Goal: Task Accomplishment & Management: Use online tool/utility

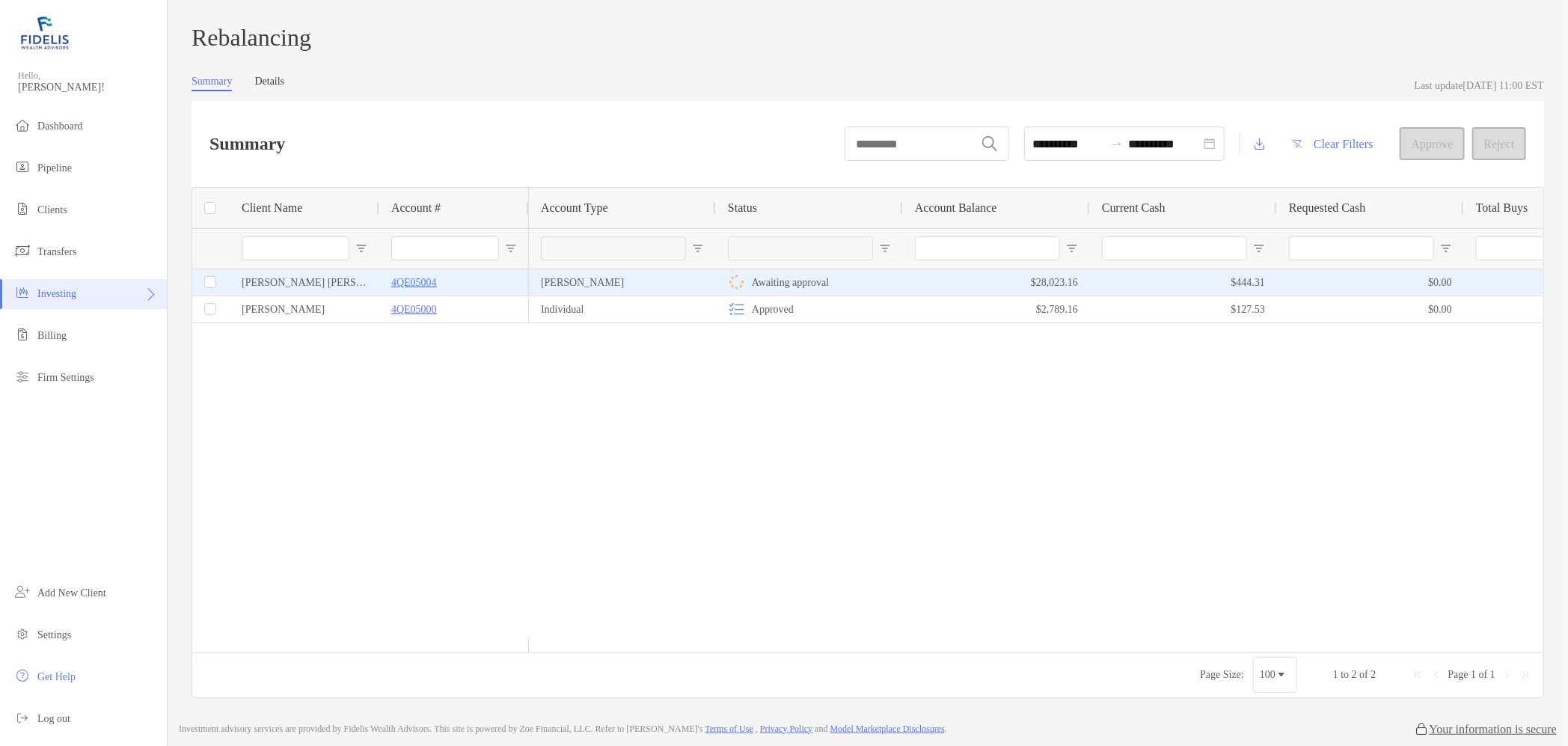
click at [419, 288] on p "4QE05004" at bounding box center [413, 283] width 46 height 18
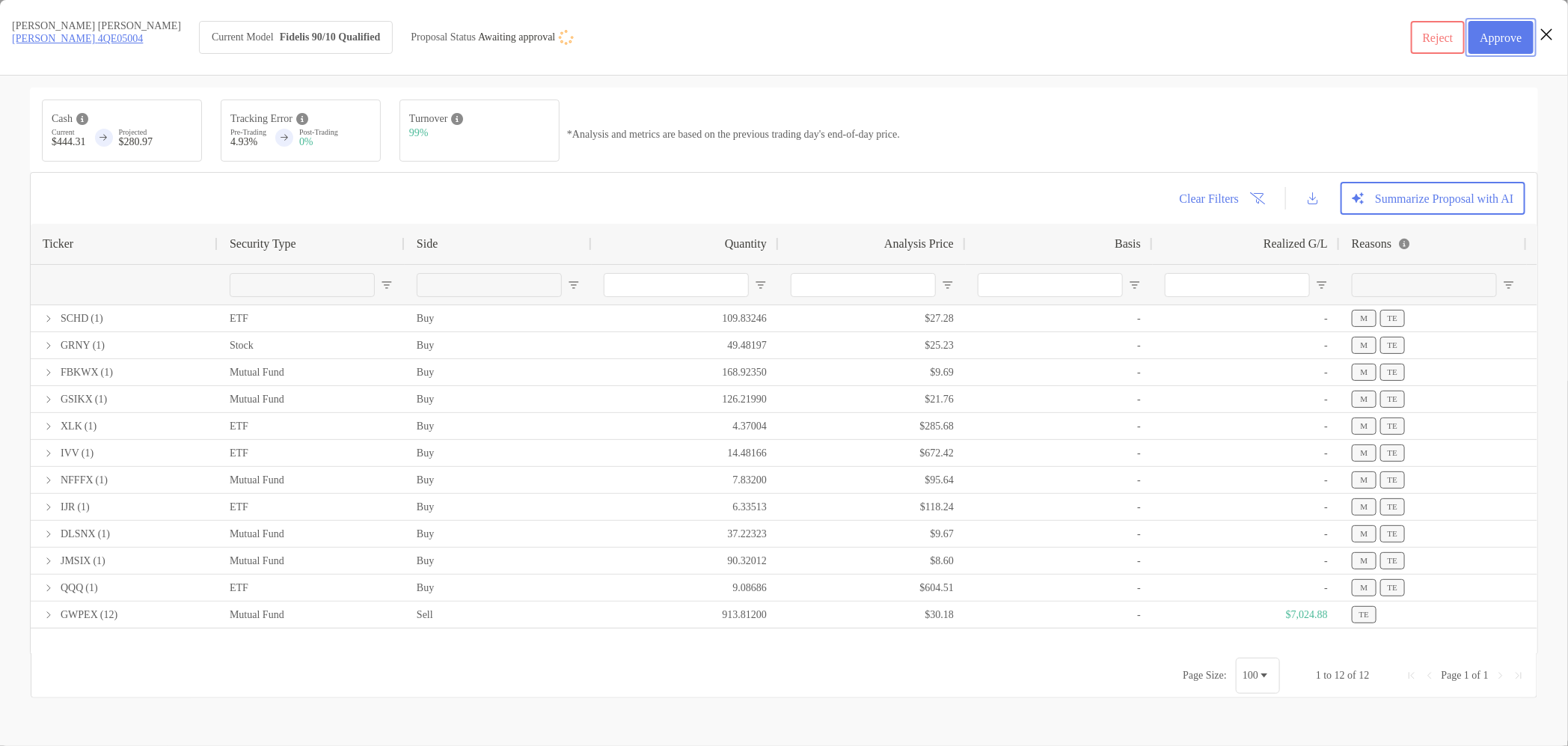
click at [1490, 41] on button "Approve" at bounding box center [1501, 37] width 65 height 33
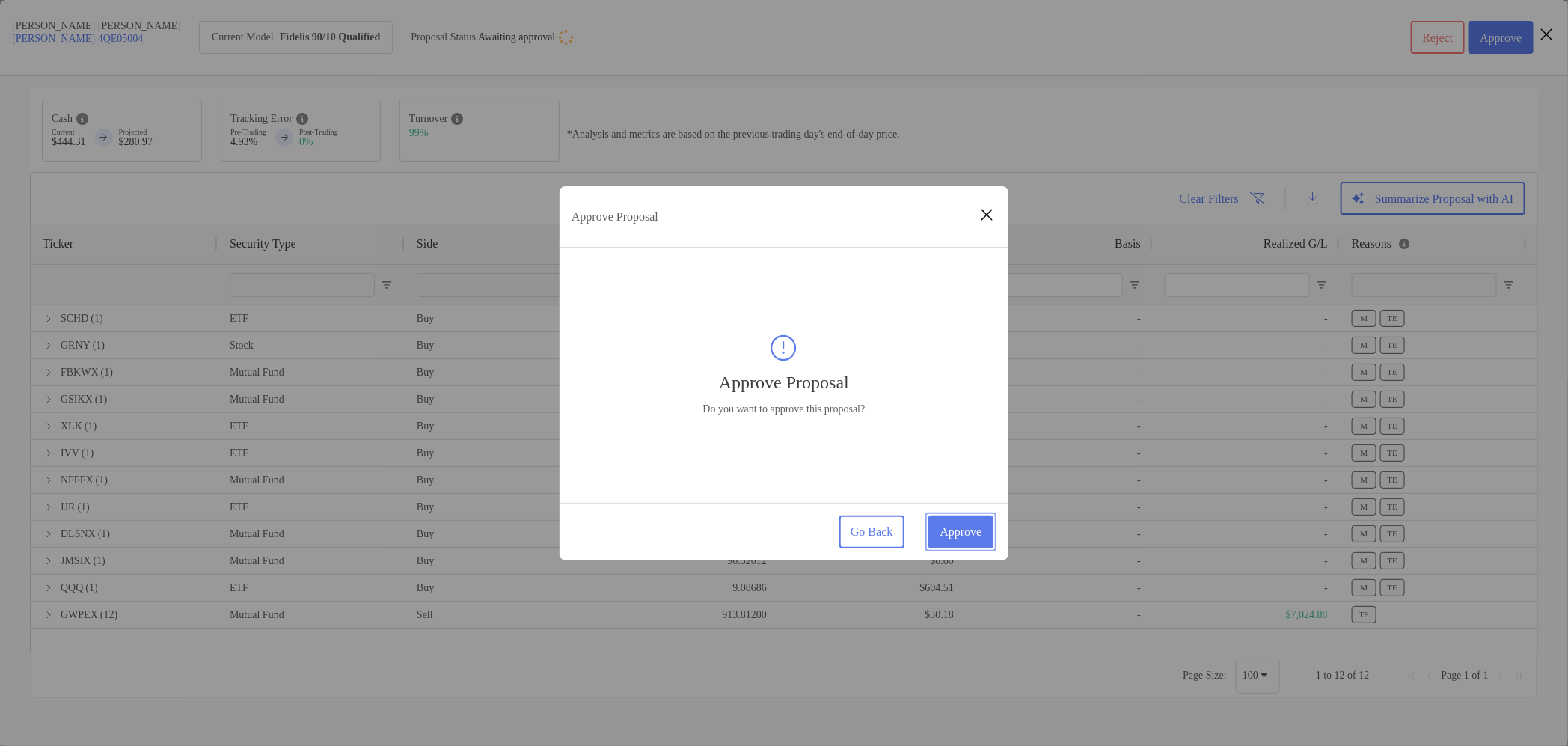
click at [953, 545] on button "Approve" at bounding box center [961, 531] width 65 height 33
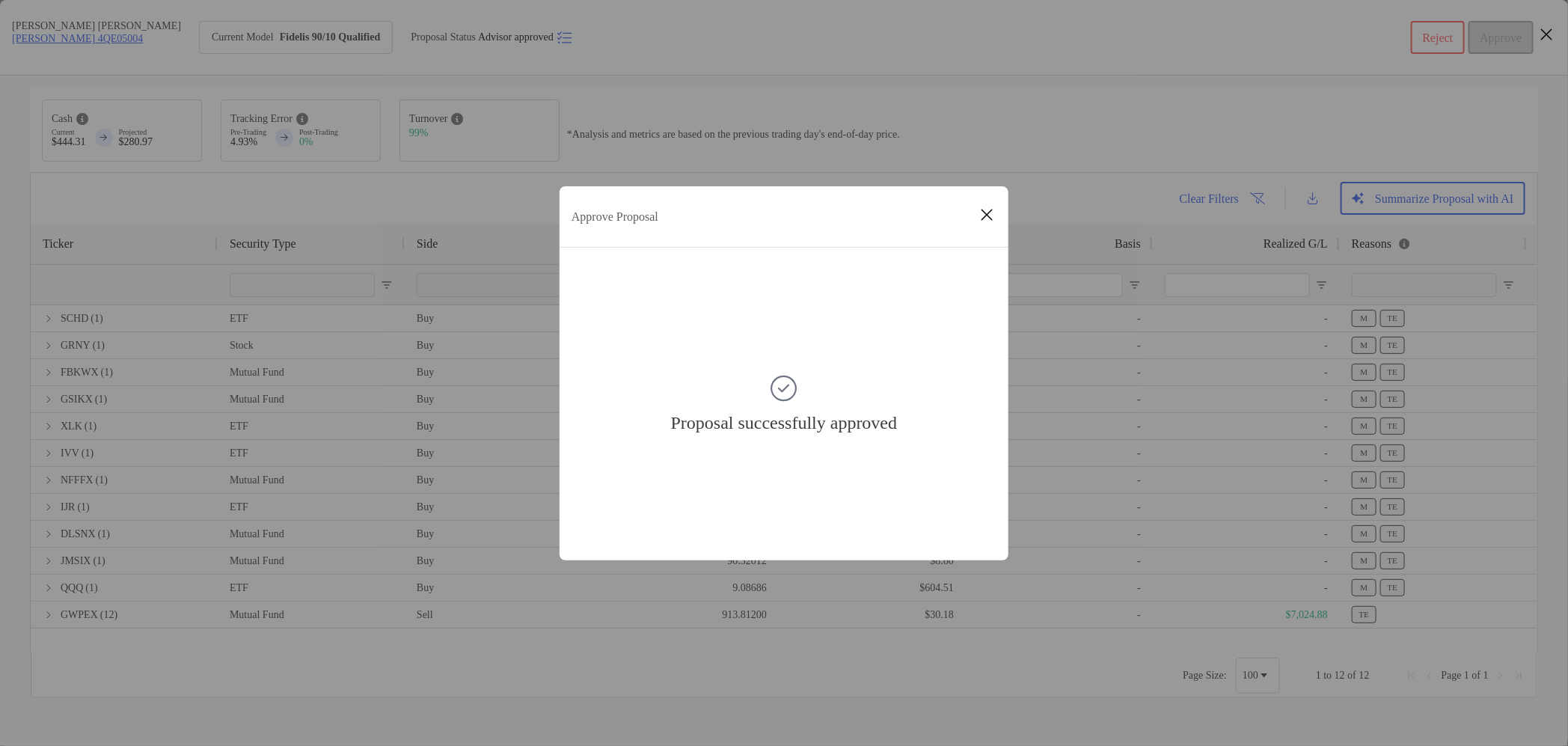
click at [989, 212] on icon "Close modal" at bounding box center [987, 215] width 13 height 18
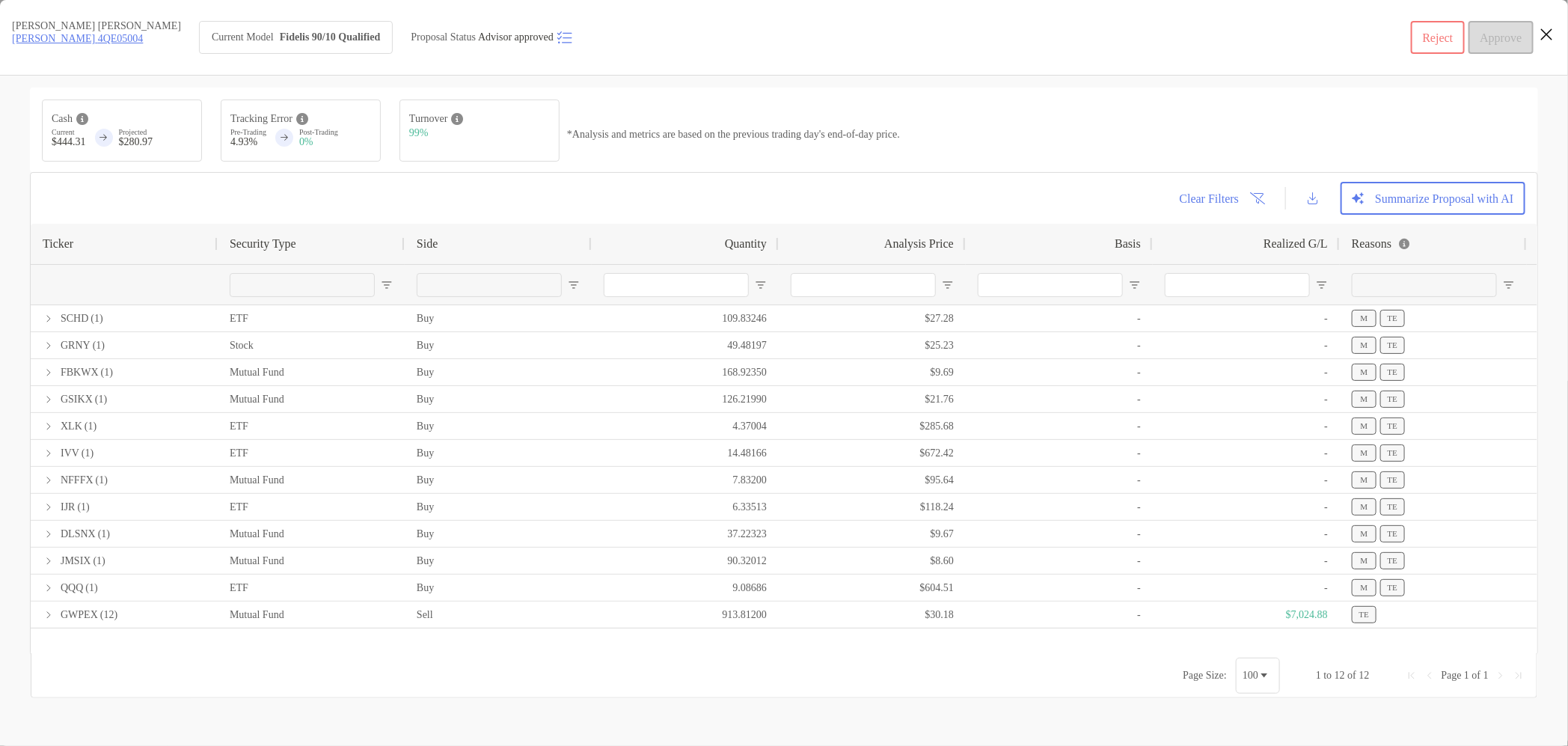
drag, startPoint x: 1555, startPoint y: 46, endPoint x: 376, endPoint y: 339, distance: 1214.9
click at [1555, 45] on button "Close modal" at bounding box center [1546, 35] width 23 height 23
